Goal: Task Accomplishment & Management: Manage account settings

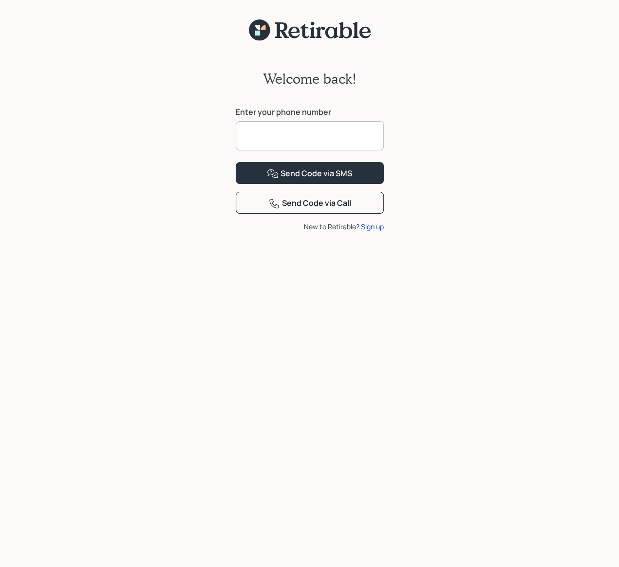
click at [313, 133] on input at bounding box center [310, 135] width 148 height 29
type input "**********"
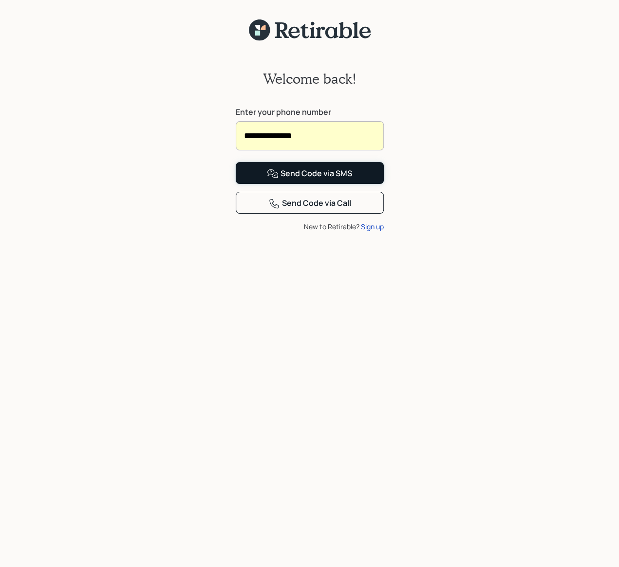
click at [335, 180] on div "Send Code via SMS" at bounding box center [309, 174] width 85 height 12
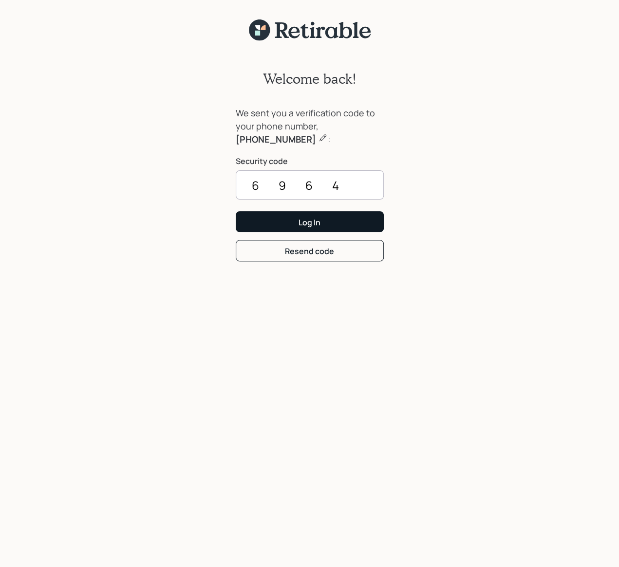
type input "6964"
click at [312, 229] on button "Log In" at bounding box center [310, 221] width 148 height 21
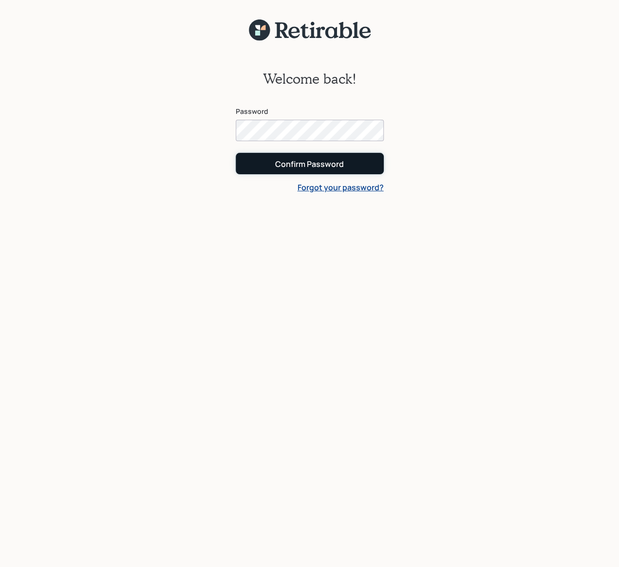
click at [317, 163] on div "Confirm Password" at bounding box center [309, 164] width 69 height 11
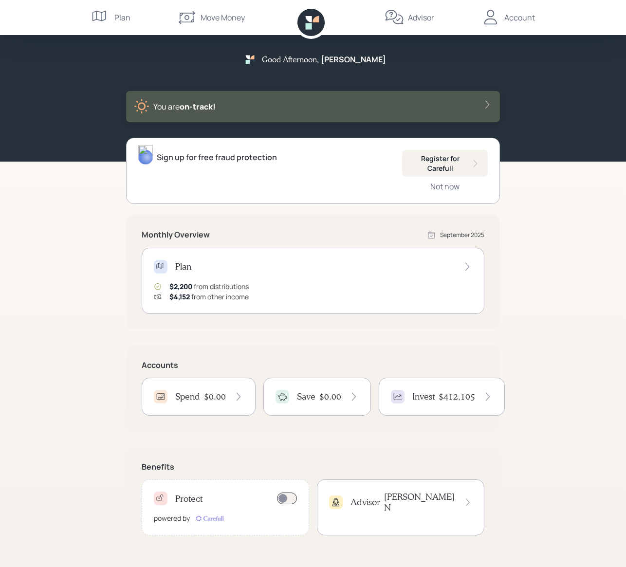
click at [449, 273] on div "Plan $2,200 from distributions $4,152 from other income" at bounding box center [313, 281] width 343 height 66
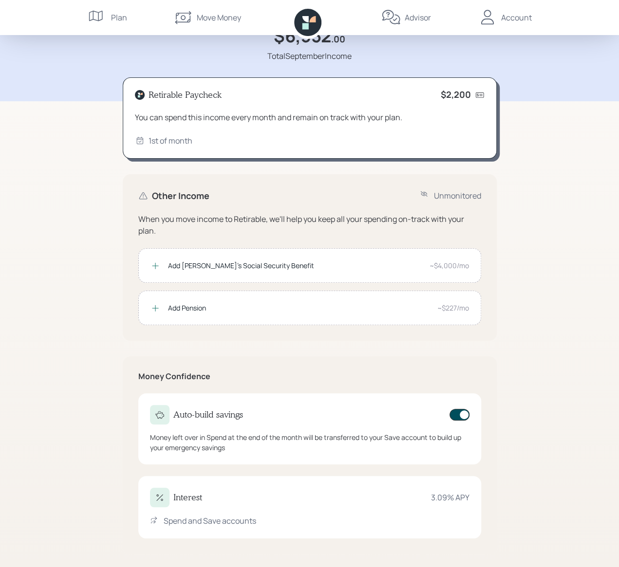
scroll to position [55, 0]
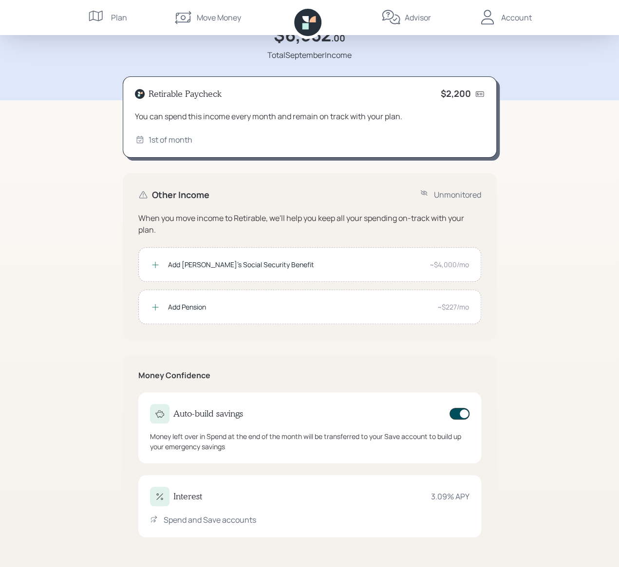
click at [515, 10] on div "Account" at bounding box center [505, 17] width 54 height 35
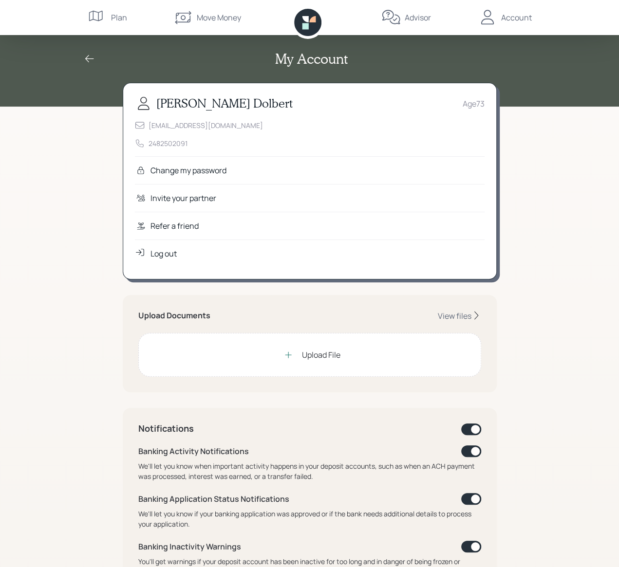
click at [170, 257] on div "Log out" at bounding box center [163, 254] width 26 height 12
